Goal: Information Seeking & Learning: Learn about a topic

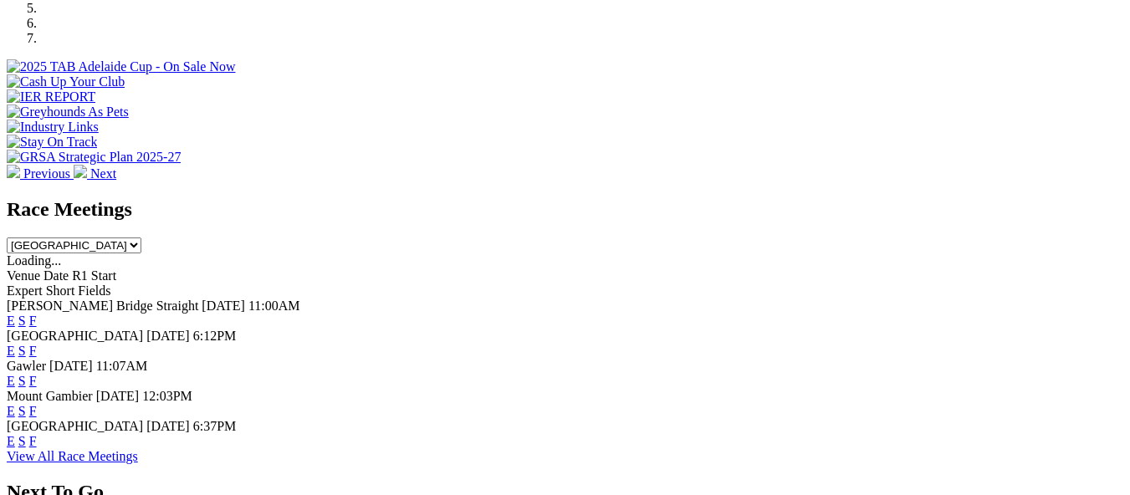
scroll to position [588, 0]
click at [37, 434] on link "F" at bounding box center [33, 441] width 8 height 14
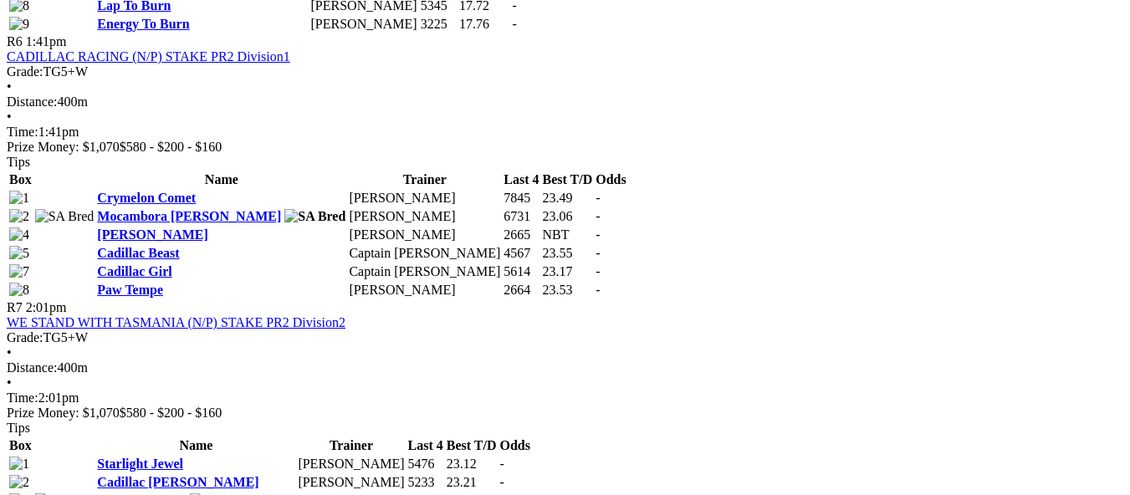
scroll to position [2275, 0]
